Goal: Task Accomplishment & Management: Manage account settings

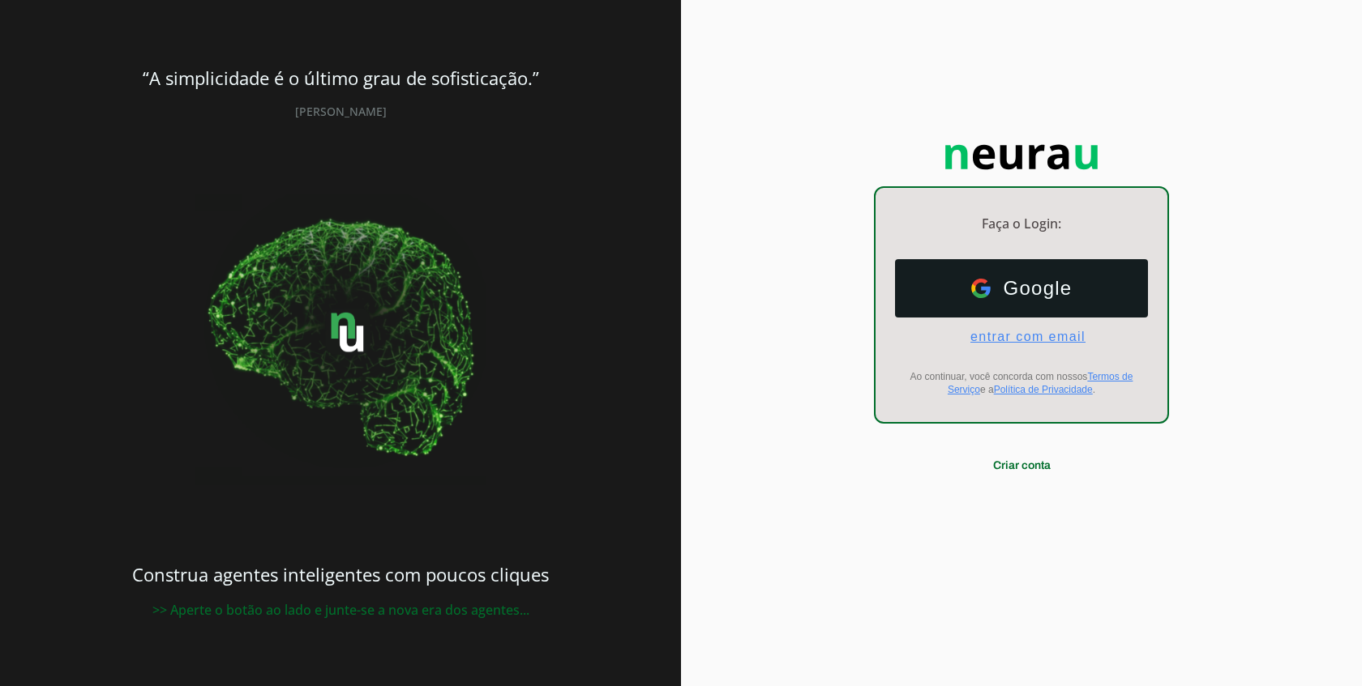
click at [996, 331] on span "entrar com email" at bounding box center [1021, 337] width 128 height 15
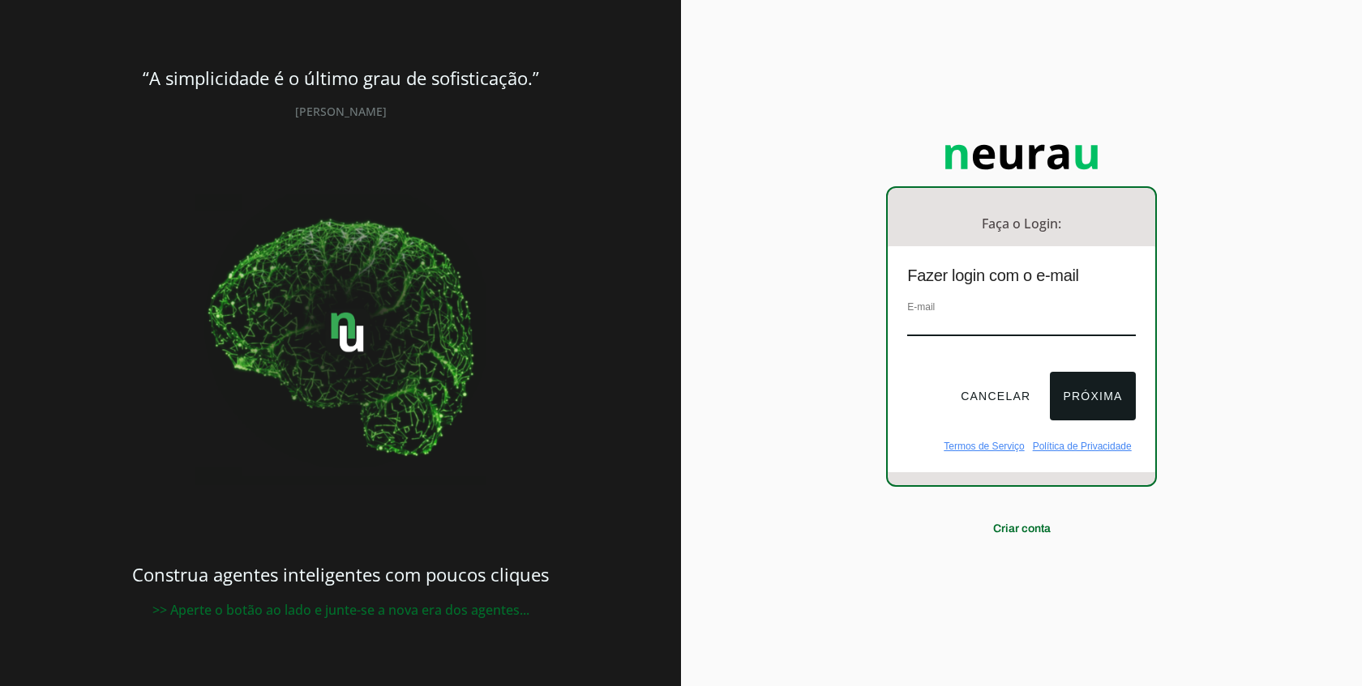
click at [1013, 310] on div "E-mail" at bounding box center [1021, 325] width 228 height 54
click at [1019, 322] on input "email" at bounding box center [1021, 325] width 228 height 22
paste input "https://app.neurau.com.br/"
click at [1088, 397] on button "Próxima" at bounding box center [1092, 396] width 85 height 49
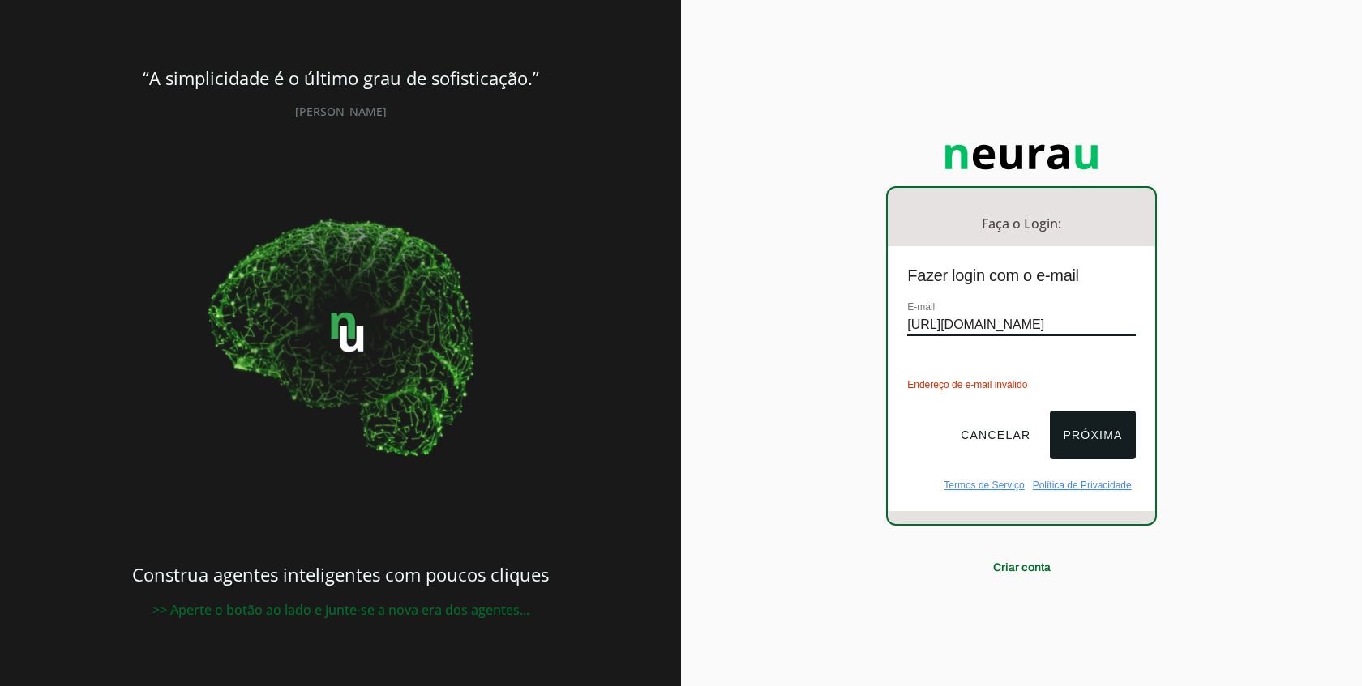
click at [1111, 332] on input "https://app.neurau.com.br/" at bounding box center [1021, 325] width 228 height 22
paste input "[EMAIL_ADDRESS][DOMAIN_NAME]"
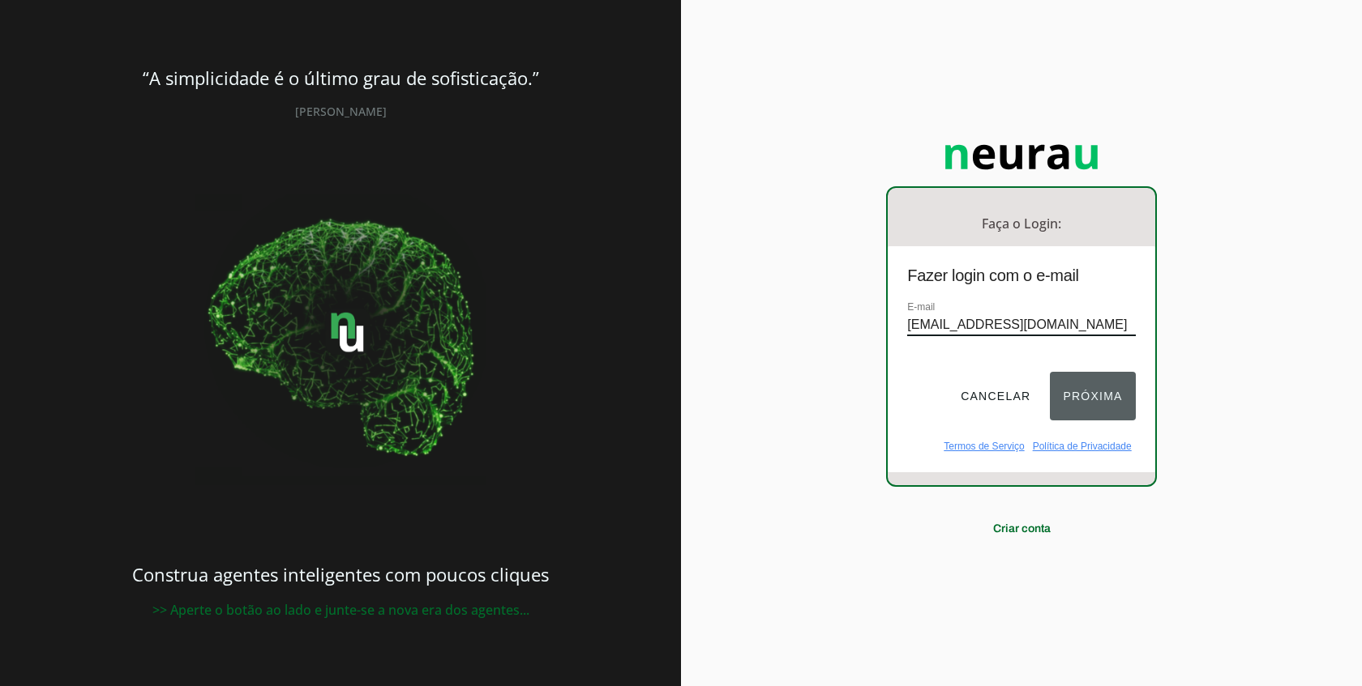
type input "[EMAIL_ADDRESS][DOMAIN_NAME]"
click at [1108, 383] on button "Próxima" at bounding box center [1092, 396] width 85 height 49
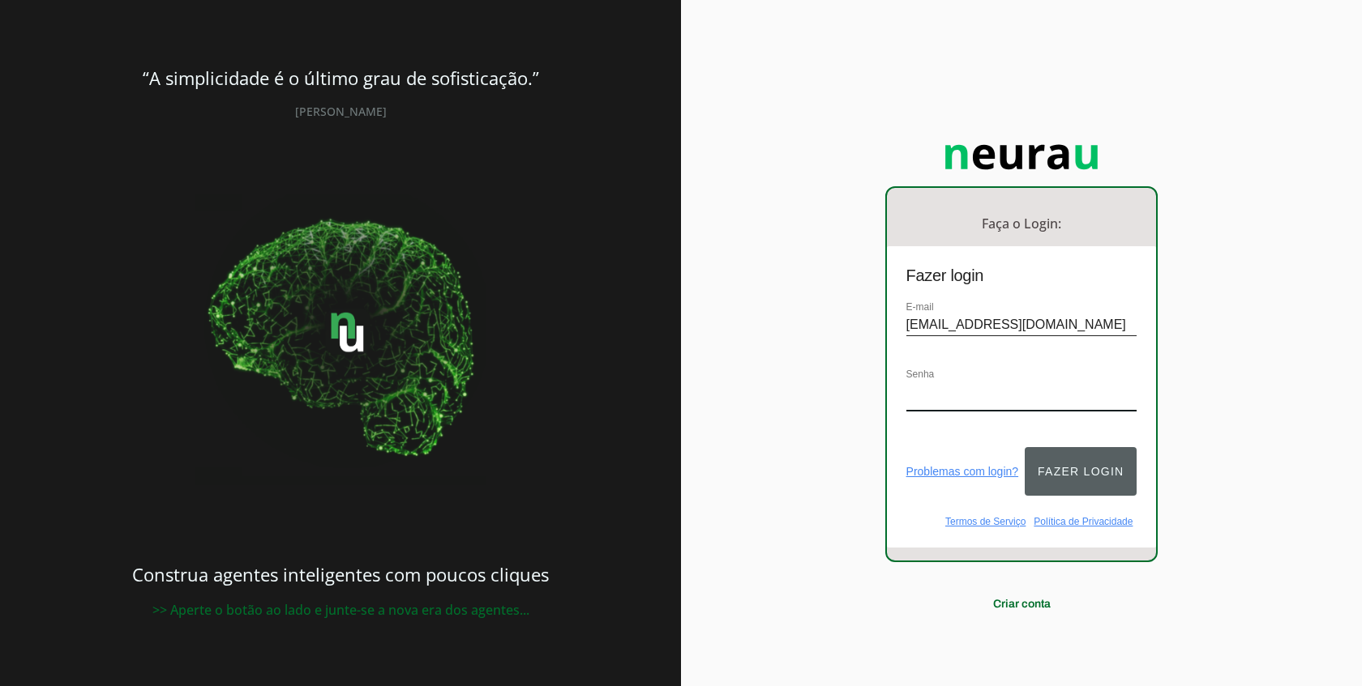
click at [1081, 449] on button "Fazer login" at bounding box center [1080, 471] width 112 height 49
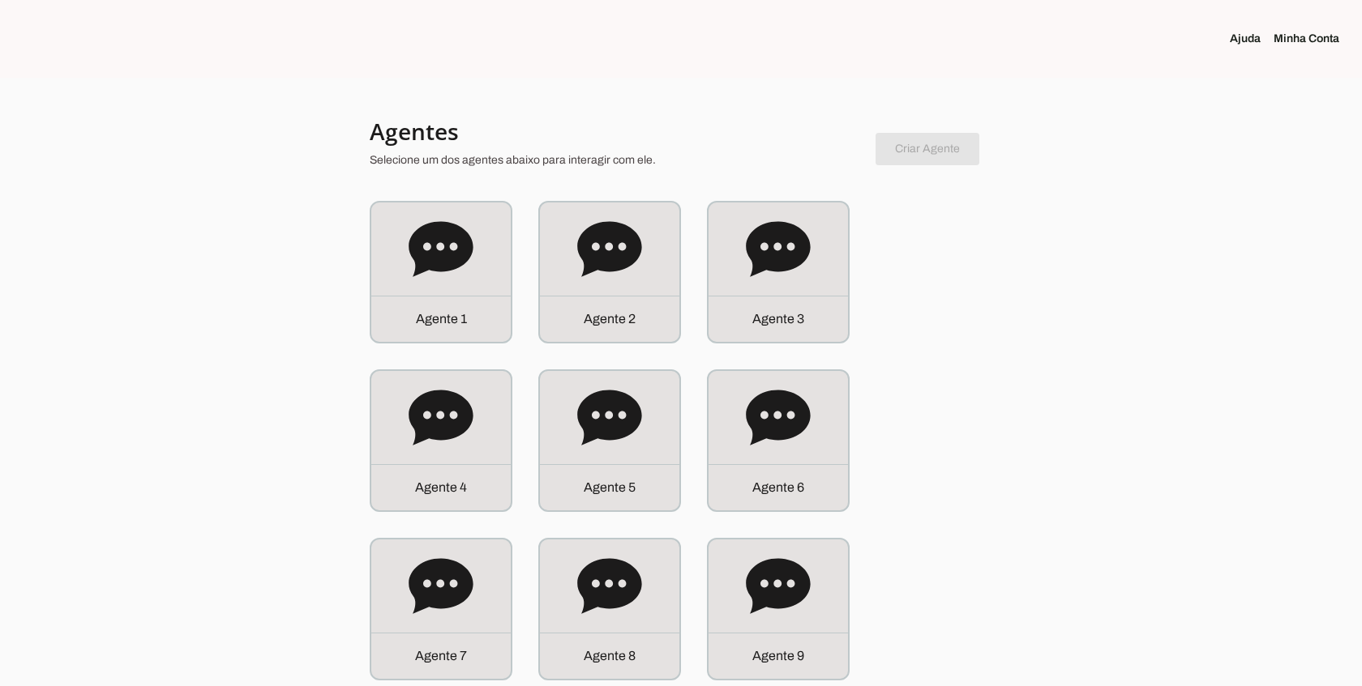
scroll to position [33, 0]
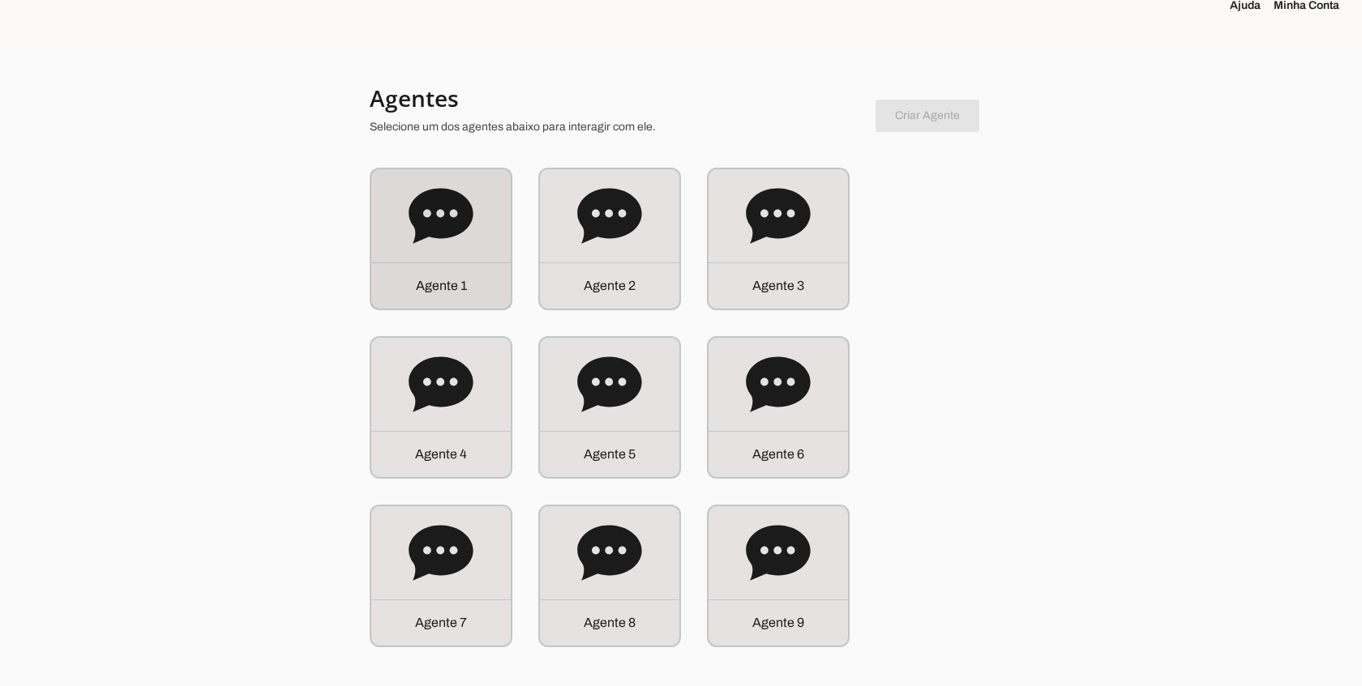
click at [430, 253] on div "Agente 1" at bounding box center [440, 238] width 139 height 139
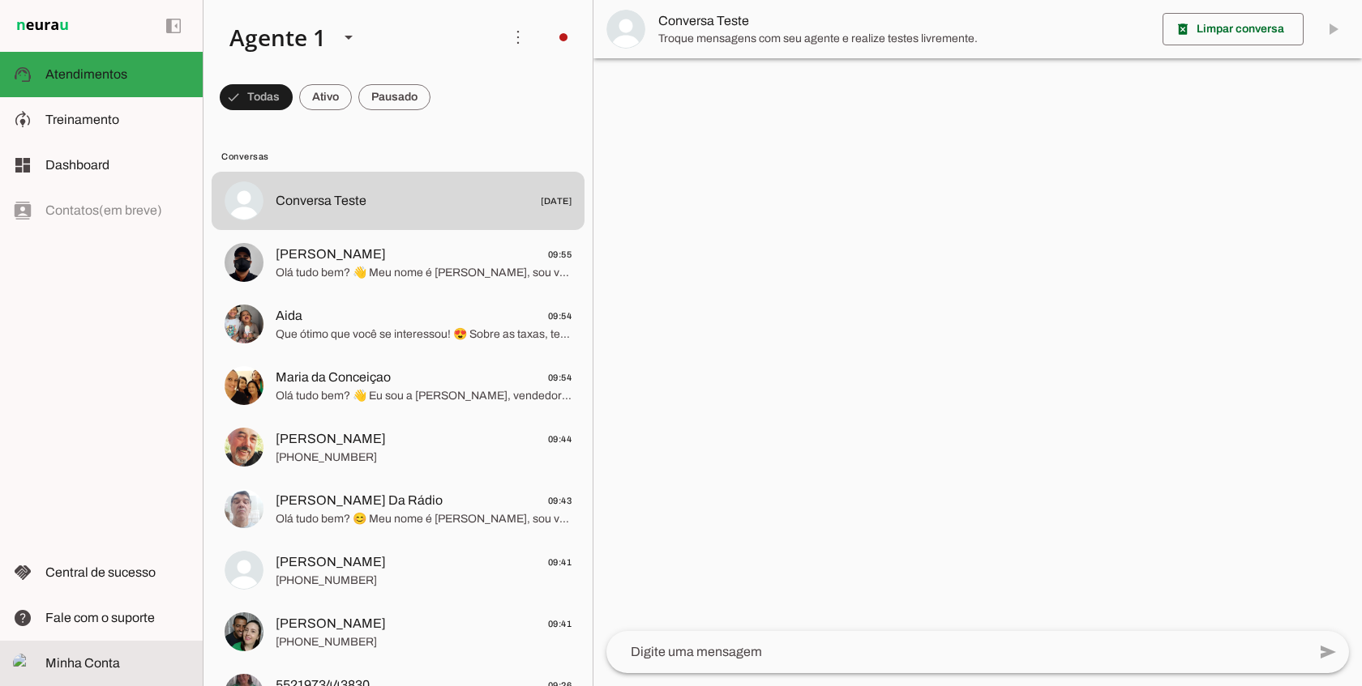
click at [114, 652] on md-item "Minha Conta Minha Conta" at bounding box center [101, 663] width 203 height 45
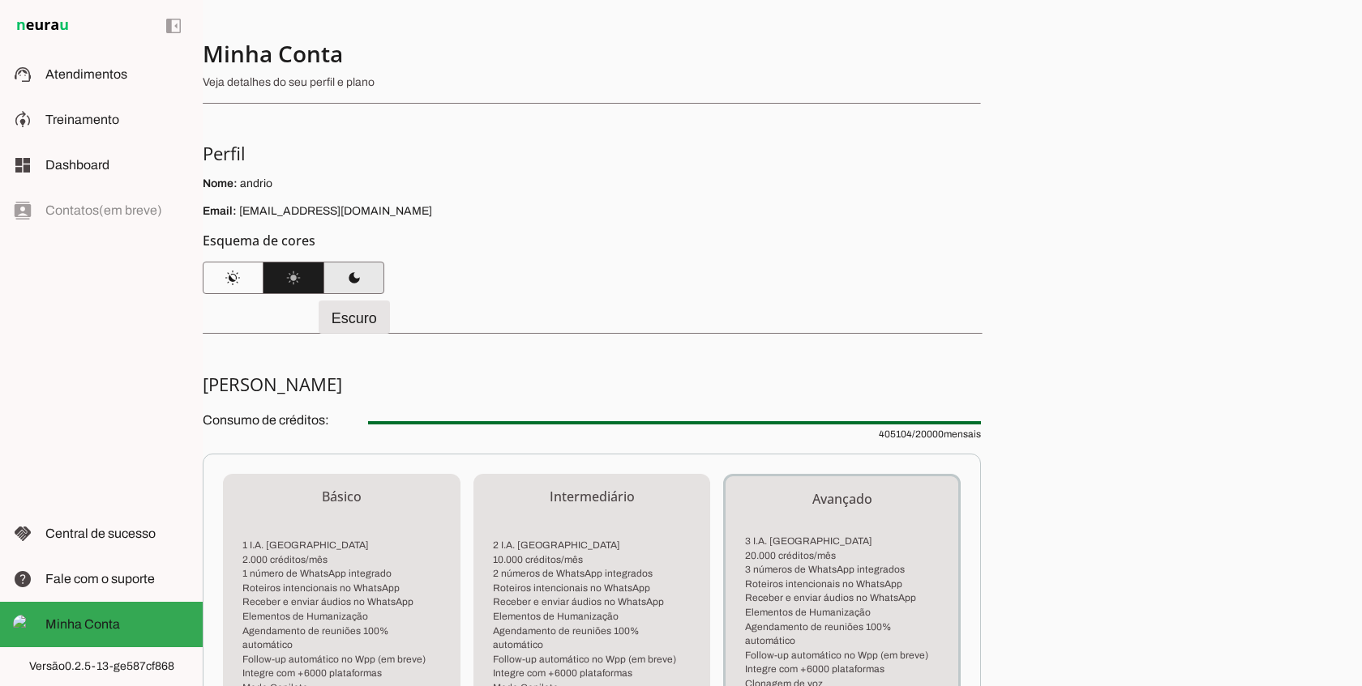
click at [349, 273] on span at bounding box center [353, 278] width 61 height 39
click at [656, 218] on p "Email: andrio@monepila.com.br" at bounding box center [592, 211] width 778 height 16
click at [233, 279] on span at bounding box center [233, 278] width 61 height 39
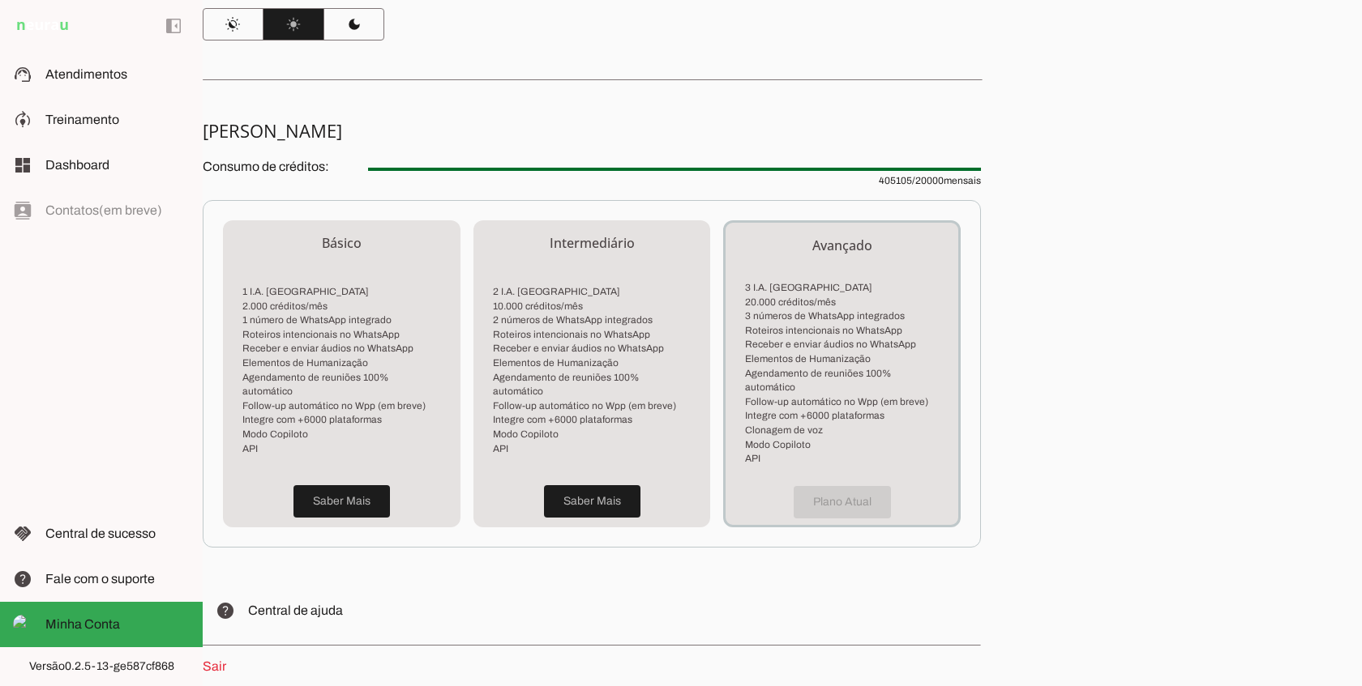
scroll to position [255, 0]
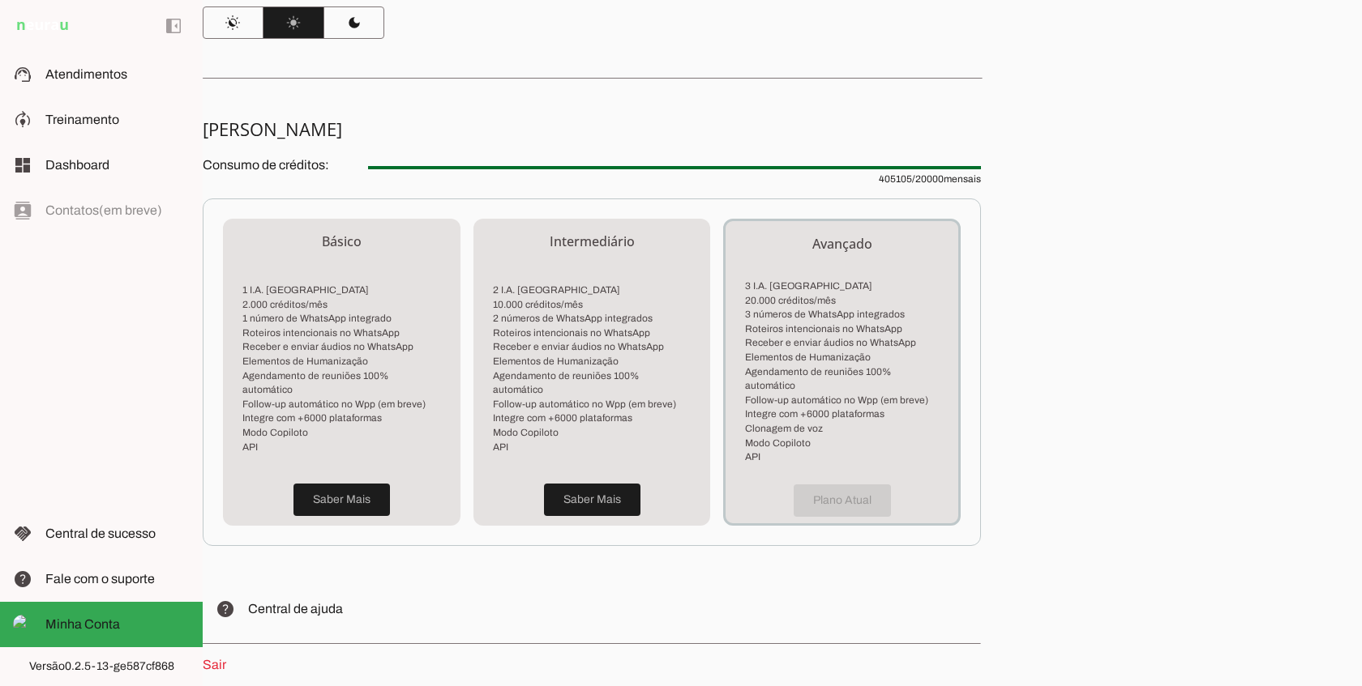
drag, startPoint x: 872, startPoint y: 181, endPoint x: 943, endPoint y: 178, distance: 70.6
click at [943, 178] on span "405105 / 20000 mensais" at bounding box center [674, 169] width 613 height 32
click at [928, 180] on span "405105 / 20000 mensais" at bounding box center [674, 169] width 613 height 32
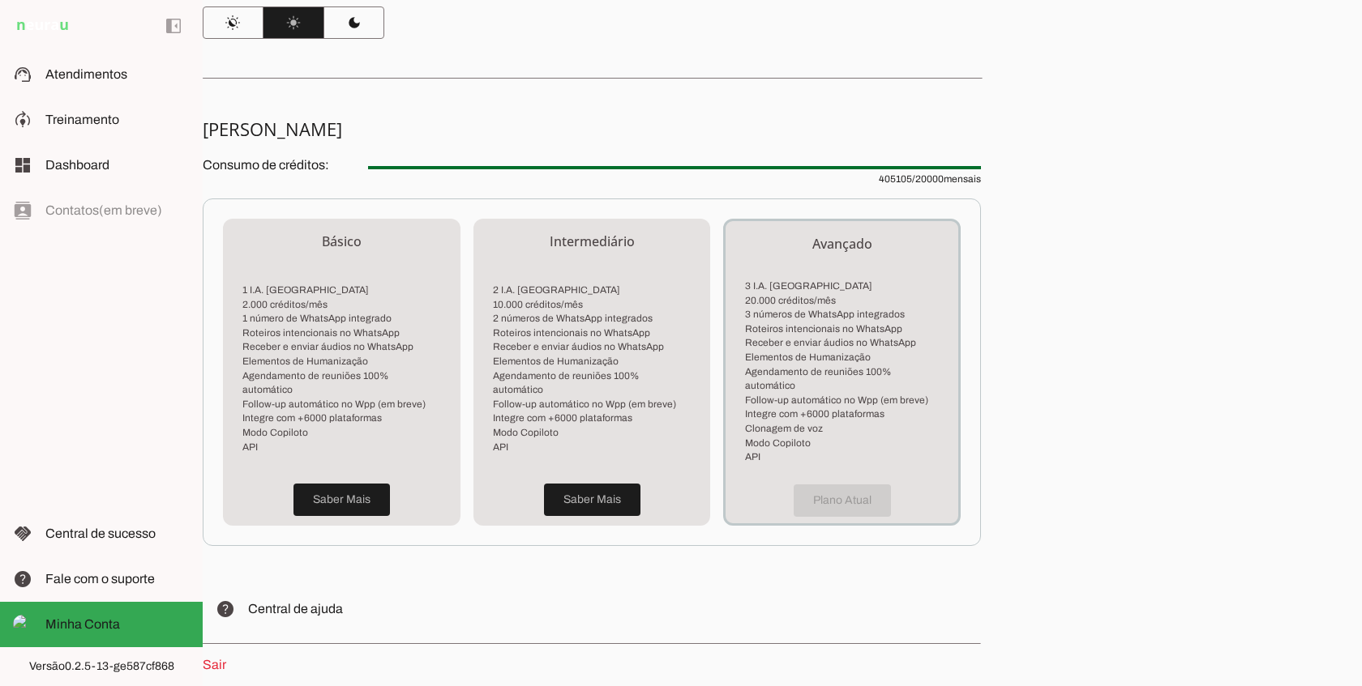
click at [886, 176] on span "405105 / 20000 mensais" at bounding box center [674, 169] width 613 height 32
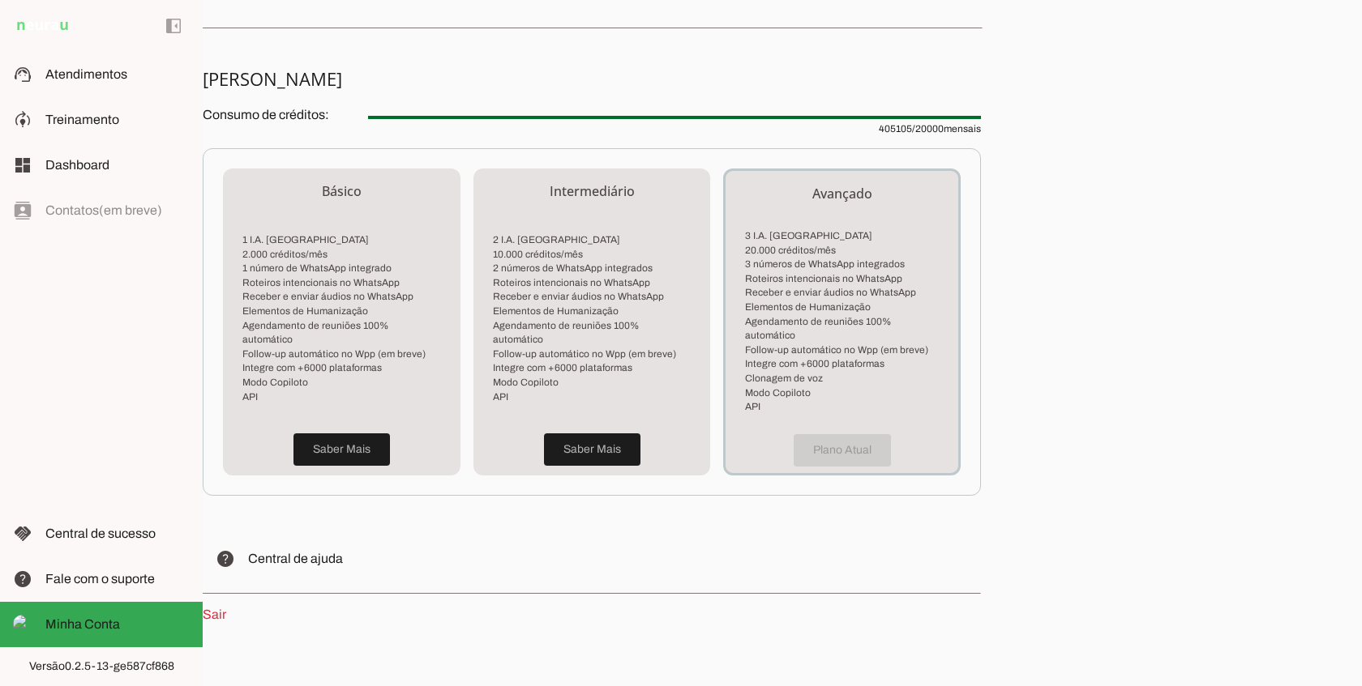
scroll to position [303, 0]
click at [323, 447] on span at bounding box center [341, 452] width 96 height 39
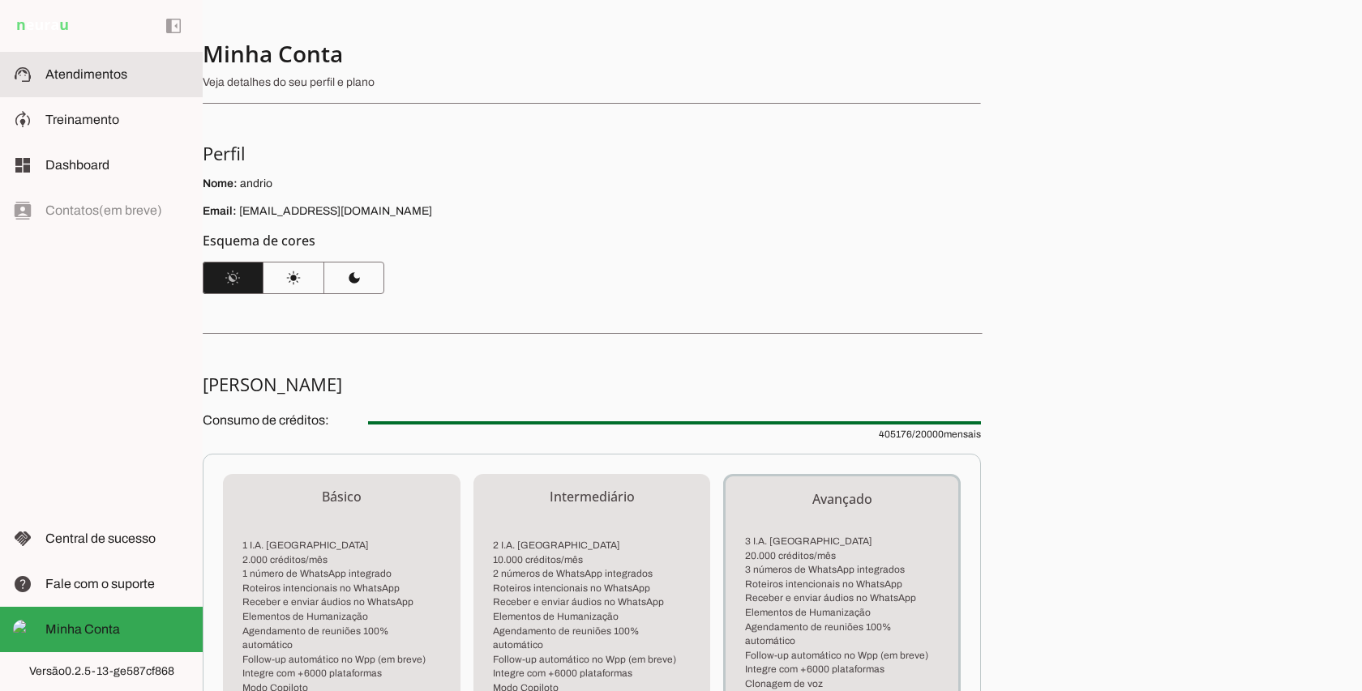
click at [85, 83] on slot at bounding box center [117, 74] width 144 height 19
